Goal: Task Accomplishment & Management: Manage account settings

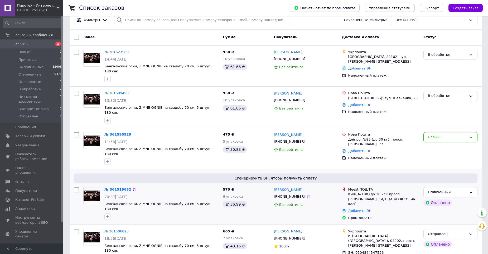
scroll to position [79, 0]
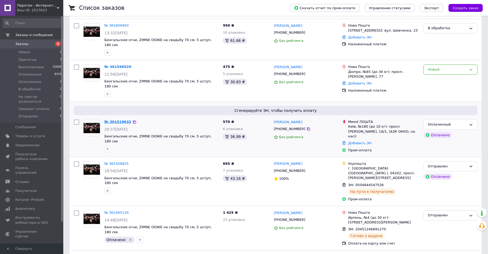
click at [118, 120] on link "№ 361519632" at bounding box center [117, 122] width 27 height 4
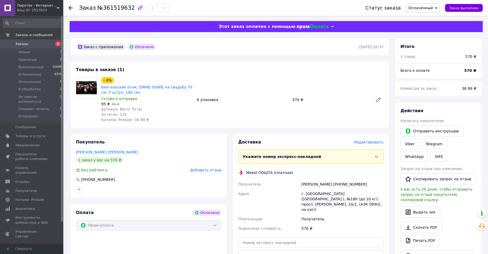
click at [372, 144] on span "Редактировать" at bounding box center [369, 142] width 30 height 4
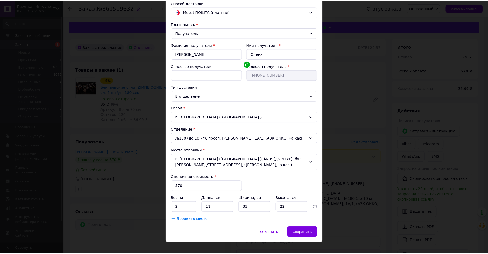
scroll to position [41, 0]
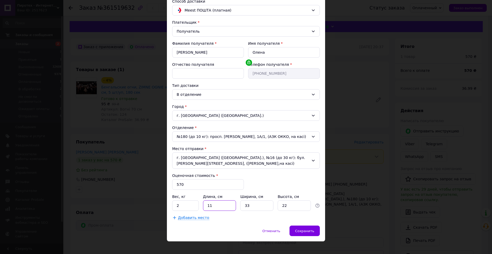
click at [216, 200] on input "11" at bounding box center [219, 205] width 33 height 11
type input "72"
click at [253, 201] on input "33" at bounding box center [256, 205] width 33 height 11
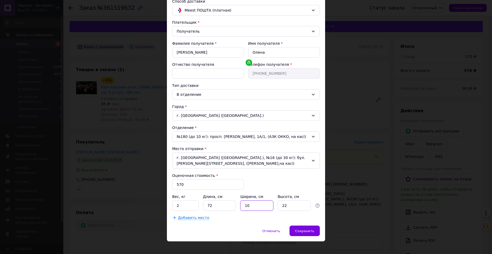
type input "10"
click at [294, 202] on input "22" at bounding box center [293, 205] width 33 height 11
type input "3"
click at [306, 229] on span "Сохранить" at bounding box center [304, 231] width 19 height 4
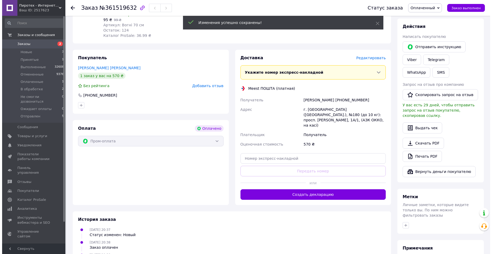
scroll to position [105, 0]
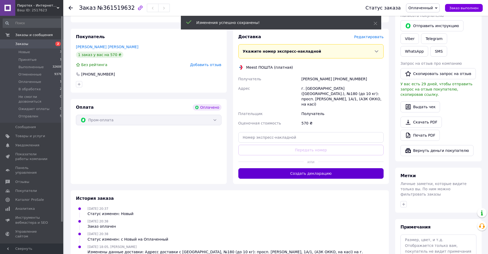
click at [304, 168] on button "Создать декларацию" at bounding box center [310, 173] width 145 height 11
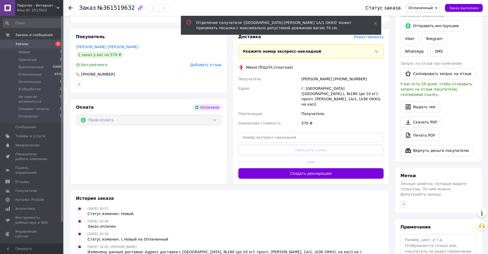
click at [370, 38] on span "Редактировать" at bounding box center [369, 37] width 30 height 4
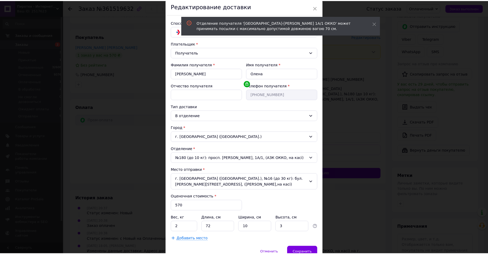
scroll to position [41, 0]
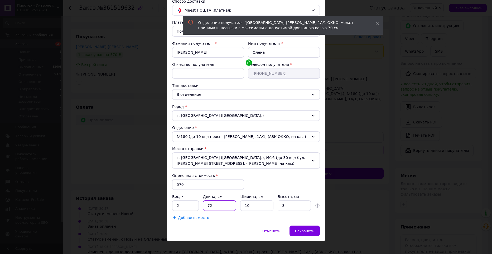
click at [220, 200] on input "72" at bounding box center [219, 205] width 33 height 11
type input "70"
click at [303, 229] on span "Сохранить" at bounding box center [304, 231] width 19 height 4
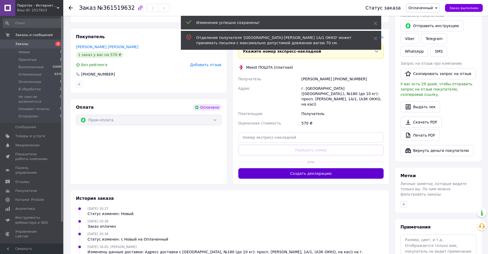
click at [315, 168] on button "Создать декларацию" at bounding box center [310, 173] width 145 height 11
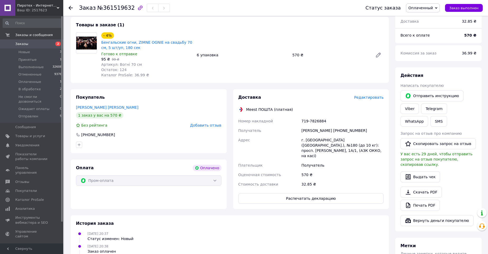
scroll to position [0, 0]
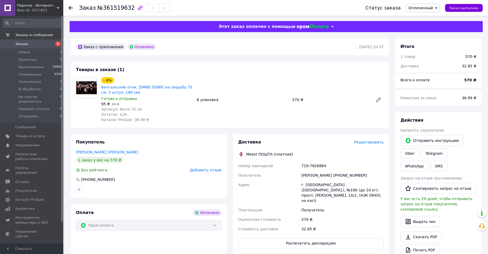
click at [22, 45] on span "Заказы" at bounding box center [21, 44] width 13 height 5
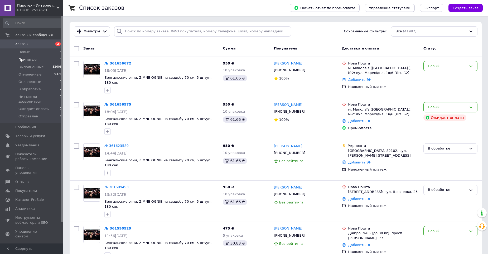
click at [26, 58] on span "Принятые" at bounding box center [27, 59] width 18 height 5
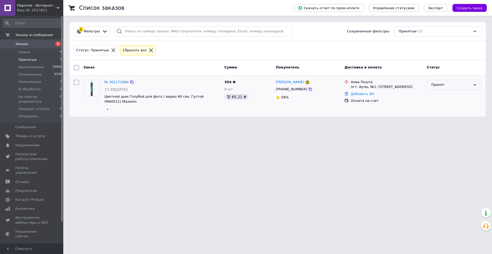
drag, startPoint x: 121, startPoint y: 85, endPoint x: 447, endPoint y: 85, distance: 326.1
click at [447, 85] on div "Принят" at bounding box center [450, 85] width 39 height 6
click at [443, 105] on li "Отменен" at bounding box center [454, 106] width 54 height 10
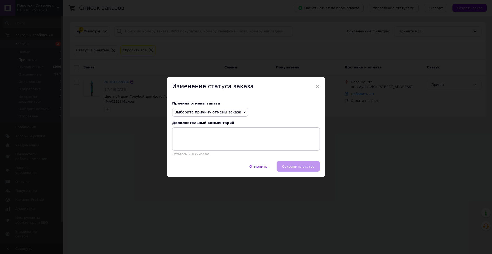
click at [205, 112] on span "Выберите причину отмены заказа" at bounding box center [207, 112] width 67 height 4
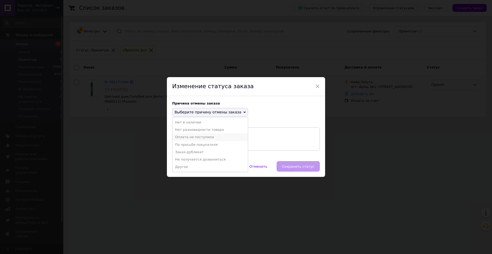
click at [193, 139] on li "Оплата не поступила" at bounding box center [209, 137] width 75 height 7
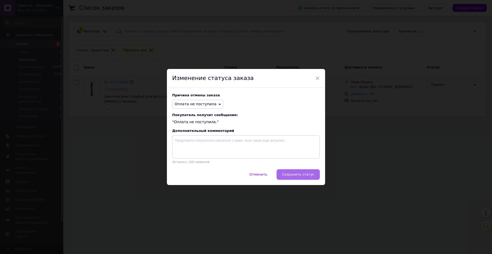
click at [295, 173] on span "Сохранить статус" at bounding box center [298, 175] width 32 height 4
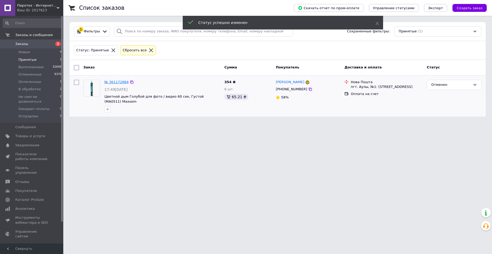
click at [113, 83] on link "№ 361172884" at bounding box center [116, 82] width 24 height 4
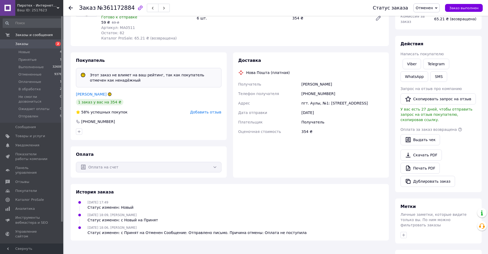
scroll to position [79, 0]
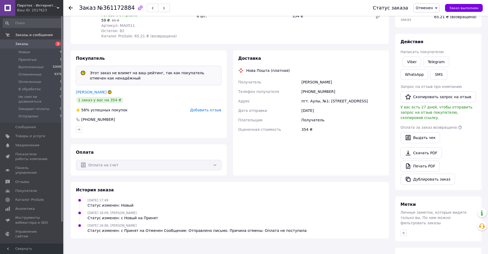
click at [208, 112] on span "Добавить отзыв" at bounding box center [205, 110] width 31 height 4
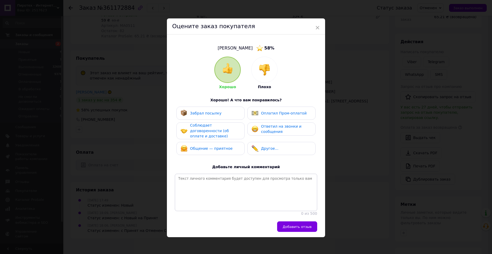
click at [260, 71] on img at bounding box center [264, 70] width 12 height 12
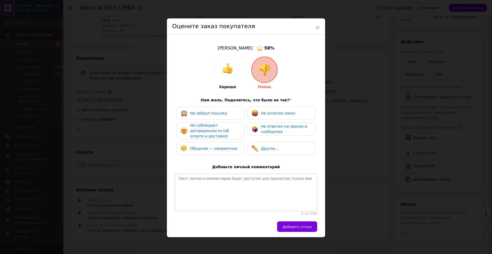
click at [271, 116] on div "Не оплатил заказ" at bounding box center [273, 113] width 44 height 7
click at [219, 130] on span "Не соблюдает договоренности (об оплате и доставке)" at bounding box center [209, 130] width 39 height 15
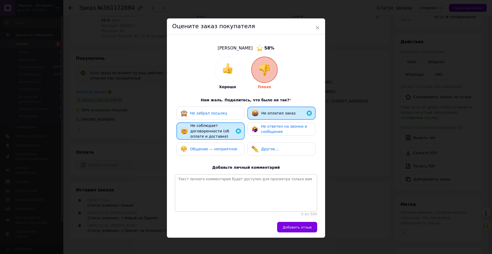
click at [272, 131] on span "Не ответил на звонки и сообщения" at bounding box center [284, 129] width 46 height 10
click at [277, 130] on span "Не ответил на звонки и сообщения" at bounding box center [284, 129] width 46 height 10
click at [297, 229] on span "Добавить отзыв" at bounding box center [296, 227] width 29 height 4
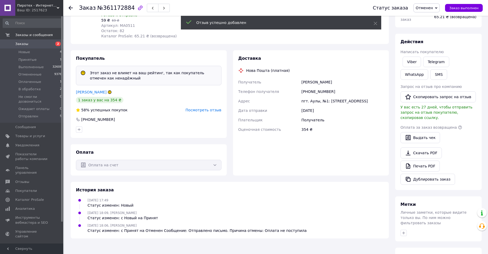
scroll to position [0, 0]
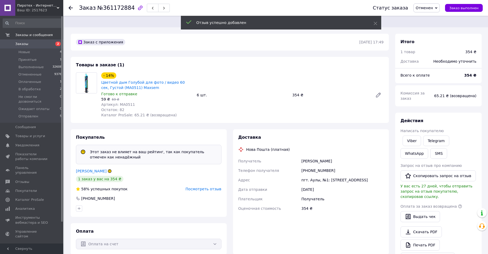
click at [23, 45] on span "Заказы" at bounding box center [21, 44] width 13 height 5
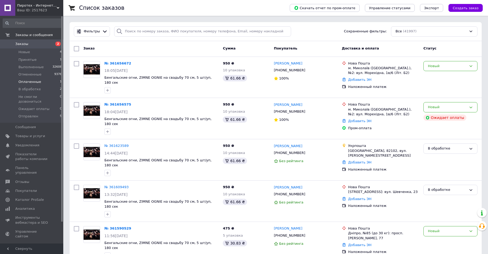
click at [28, 79] on li "Оплаченные 1" at bounding box center [32, 81] width 65 height 7
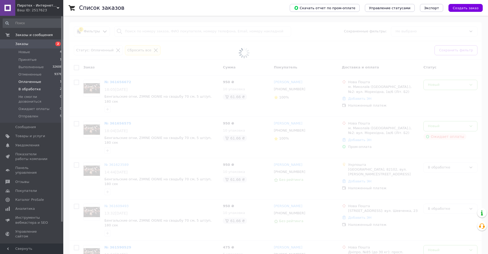
click at [31, 89] on span "В обработке" at bounding box center [29, 89] width 22 height 5
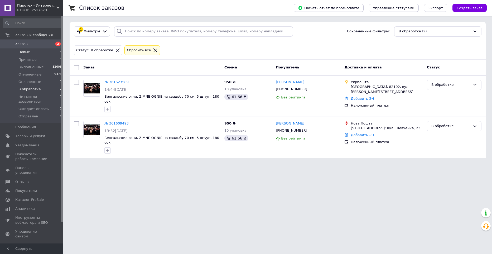
click at [23, 51] on span "Новые" at bounding box center [24, 52] width 12 height 5
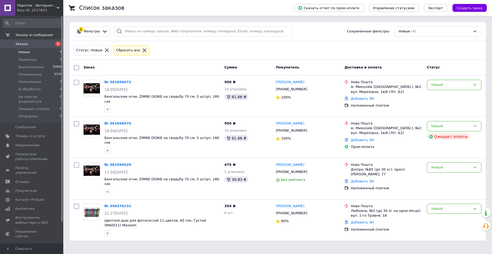
click at [292, 163] on link "[PERSON_NAME]" at bounding box center [290, 165] width 28 height 5
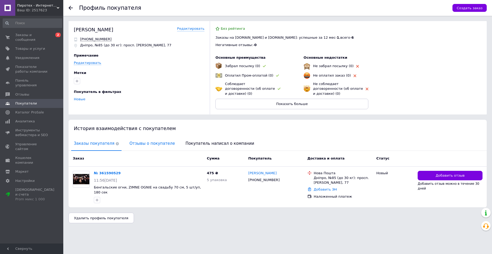
click at [148, 138] on span "Отзывы о покупателе" at bounding box center [152, 143] width 51 height 13
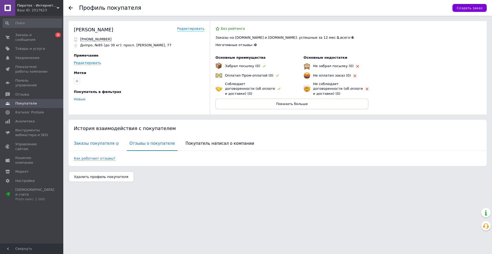
click at [90, 138] on span "Заказы покупателя" at bounding box center [96, 143] width 50 height 13
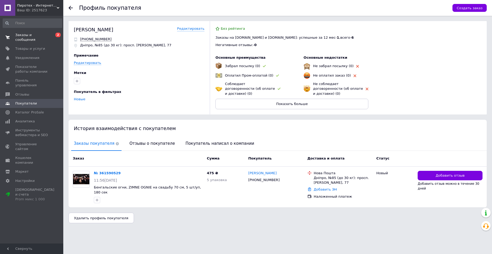
click at [21, 35] on span "Заказы и сообщения" at bounding box center [31, 37] width 33 height 9
